Goal: Check status

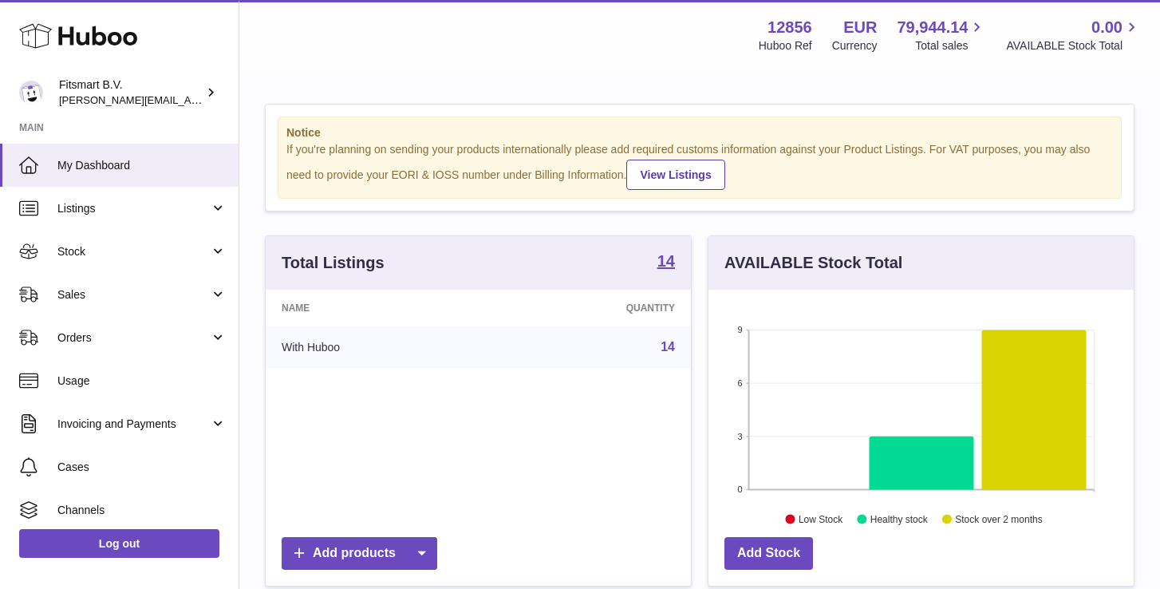
scroll to position [249, 425]
click at [104, 281] on link "Sales" at bounding box center [119, 294] width 238 height 43
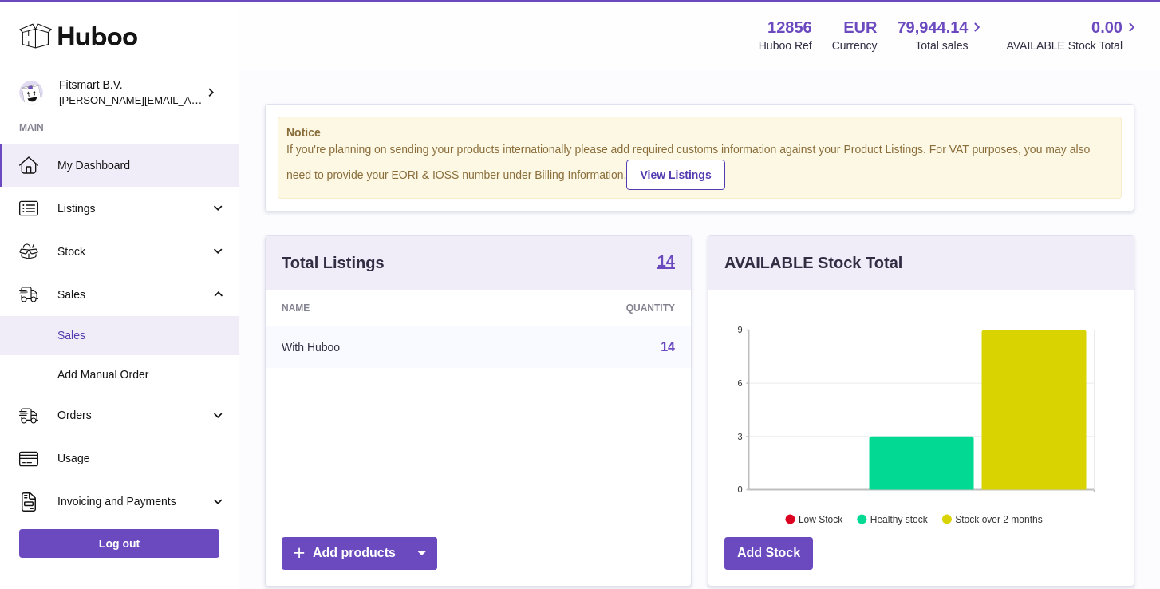
click at [77, 326] on link "Sales" at bounding box center [119, 335] width 238 height 39
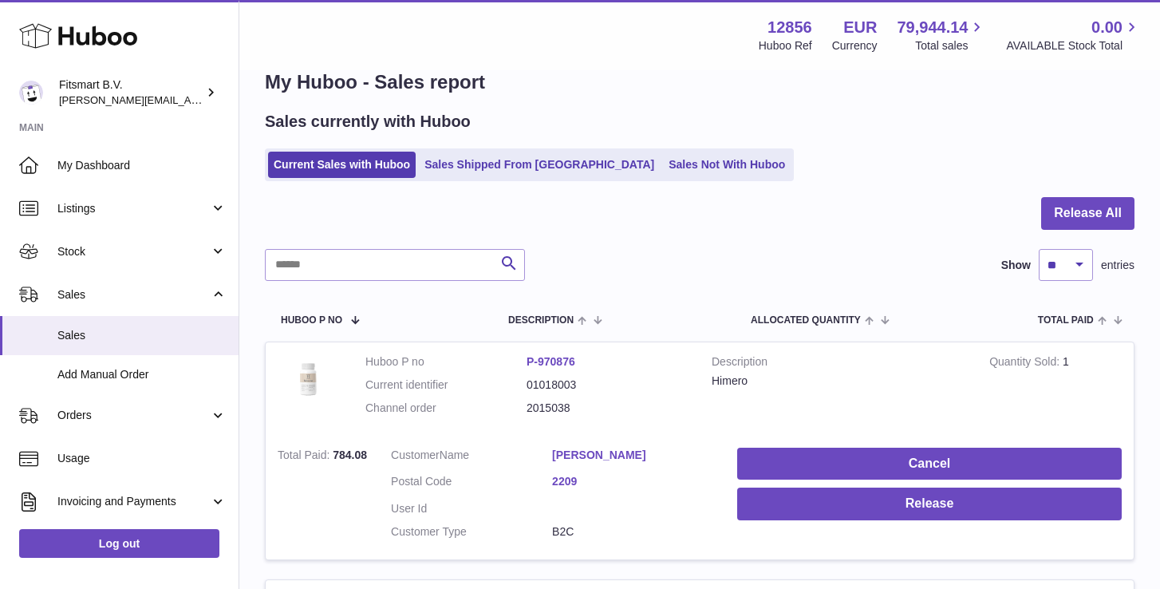
scroll to position [37, 0]
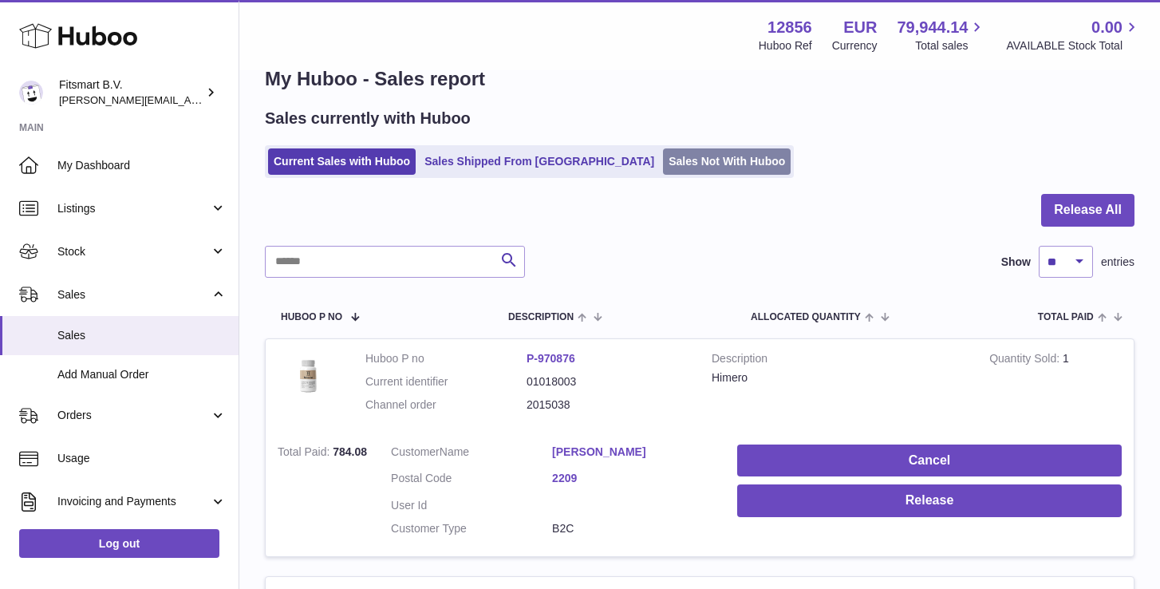
click at [663, 172] on link "Sales Not With Huboo" at bounding box center [727, 161] width 128 height 26
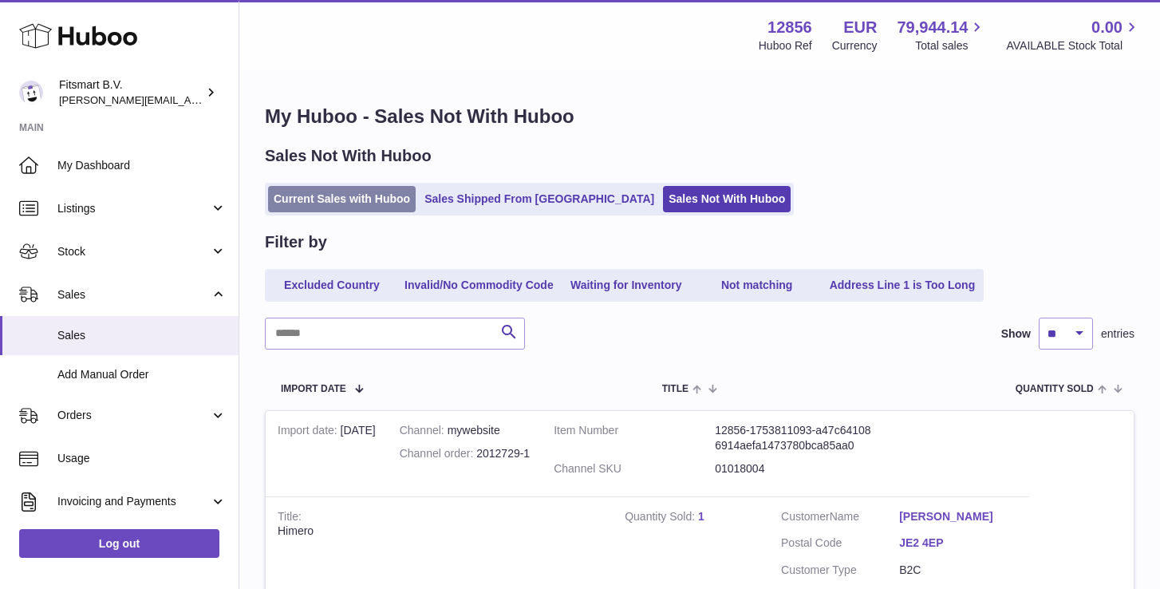
click at [329, 200] on link "Current Sales with Huboo" at bounding box center [342, 199] width 148 height 26
